Goal: Transaction & Acquisition: Download file/media

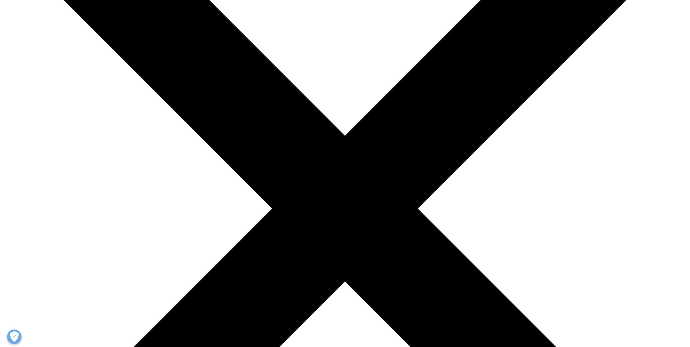
scroll to position [145, 0]
